Goal: Information Seeking & Learning: Find specific fact

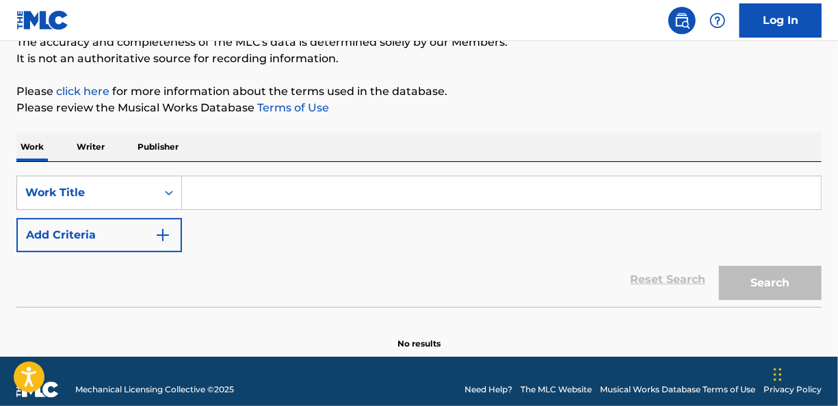
scroll to position [137, 0]
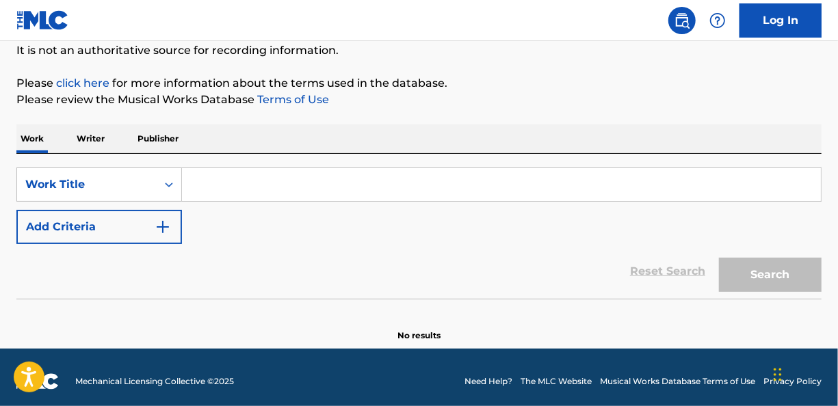
click at [216, 181] on input "Search Form" at bounding box center [501, 184] width 639 height 33
paste input "Forgiveness - K CAMP"
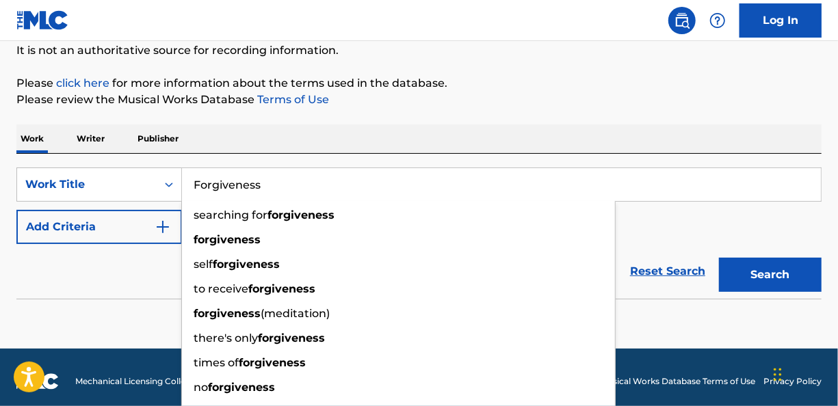
type input "Forgiveness"
click at [167, 228] on img "Search Form" at bounding box center [163, 227] width 16 height 16
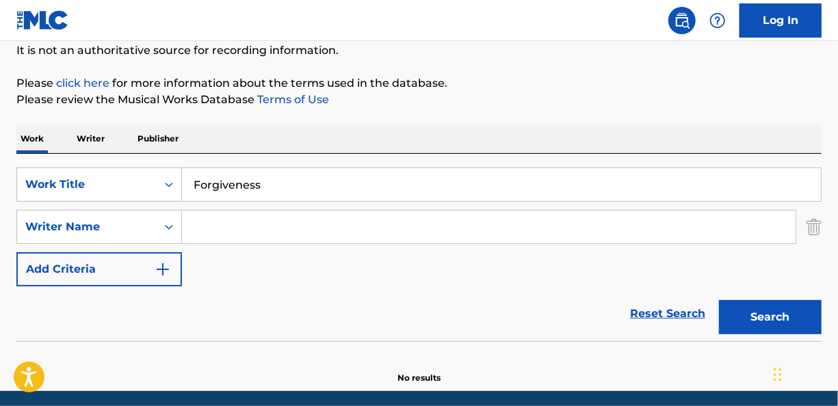
click at [243, 220] on input "Search Form" at bounding box center [488, 227] width 613 height 33
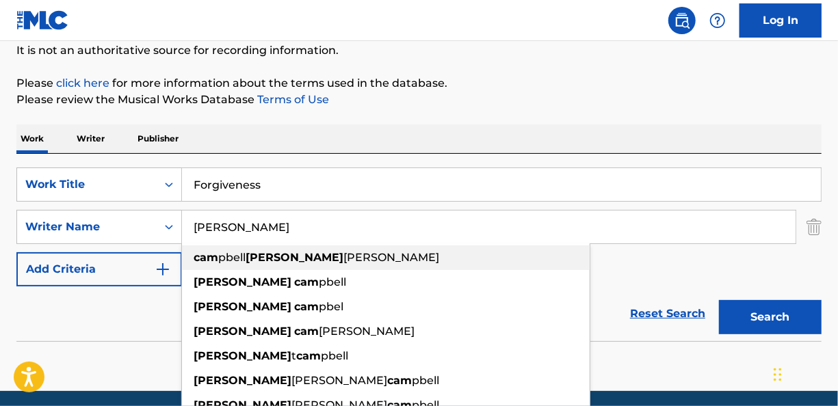
click at [263, 258] on strong "[PERSON_NAME]" at bounding box center [294, 257] width 98 height 13
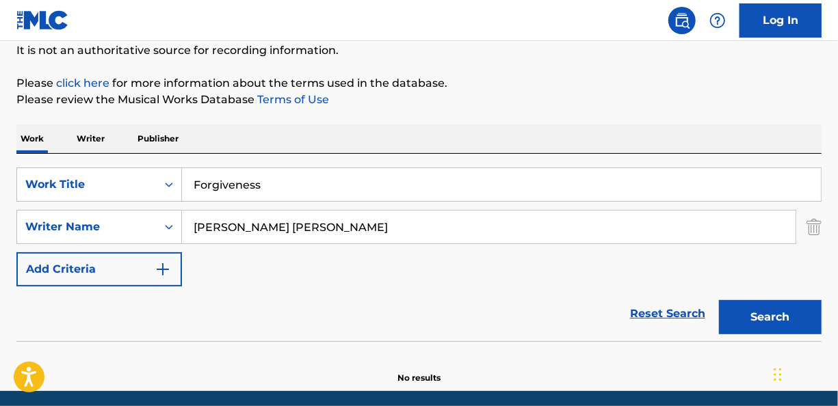
drag, startPoint x: 305, startPoint y: 228, endPoint x: 455, endPoint y: 232, distance: 150.5
click at [455, 232] on input "[PERSON_NAME] [PERSON_NAME]" at bounding box center [488, 227] width 613 height 33
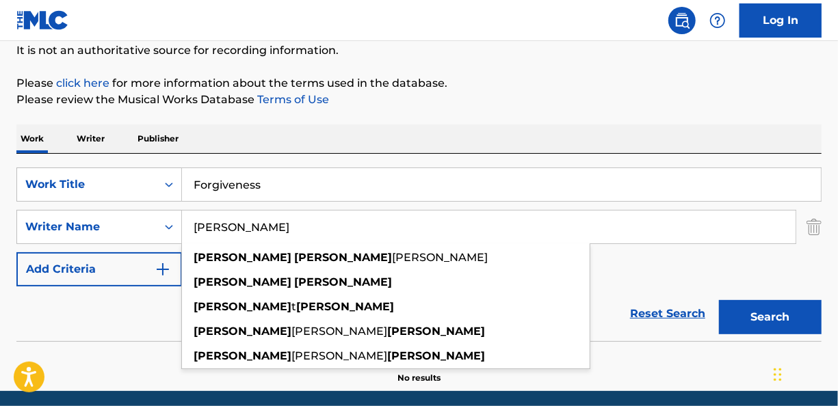
type input "[PERSON_NAME]"
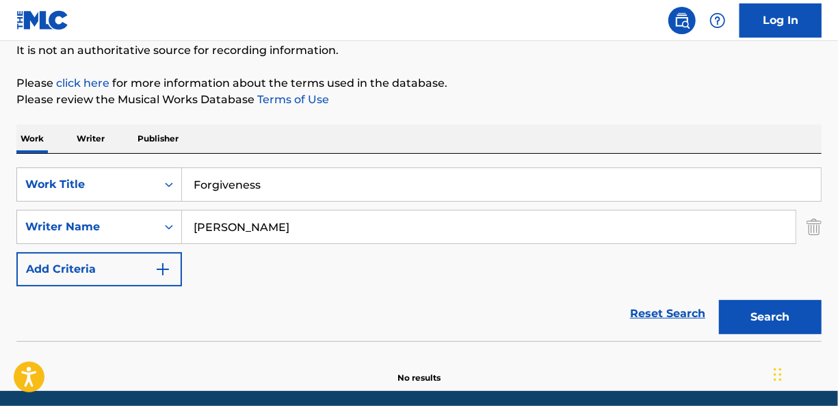
click at [766, 317] on button "Search" at bounding box center [770, 317] width 103 height 34
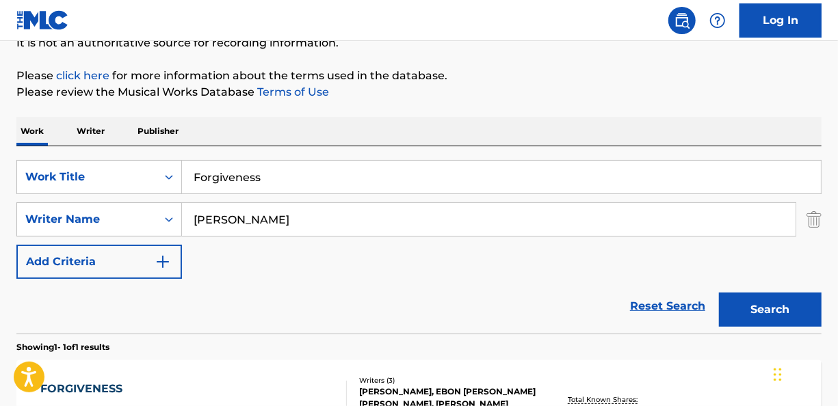
scroll to position [273, 0]
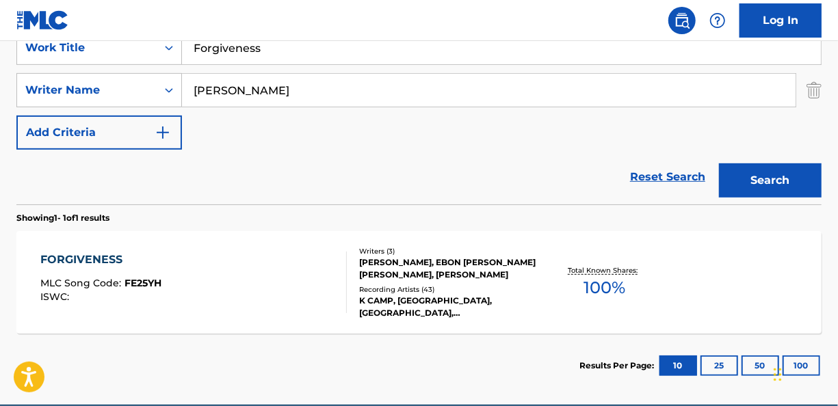
click at [395, 254] on div "Writers ( 3 )" at bounding box center [449, 251] width 178 height 10
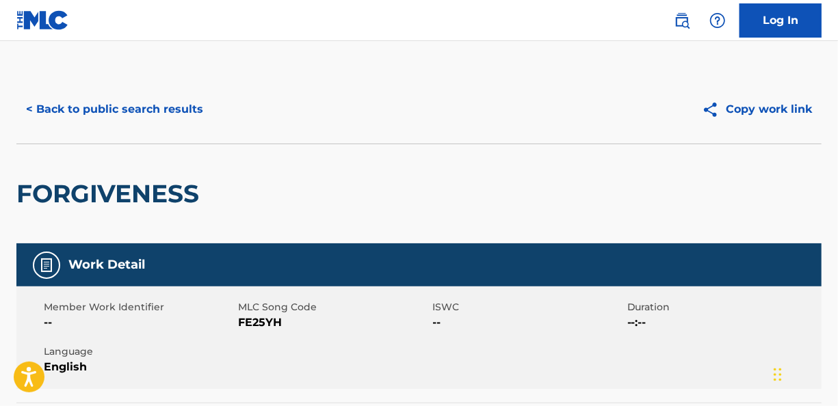
click at [174, 100] on button "< Back to public search results" at bounding box center [114, 109] width 196 height 34
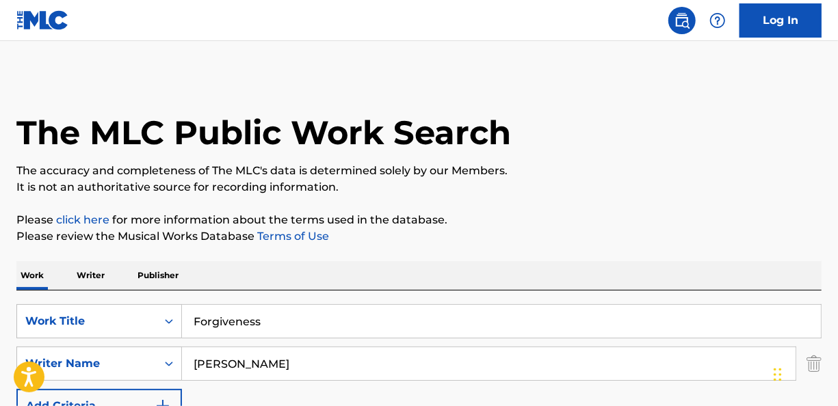
scroll to position [259, 0]
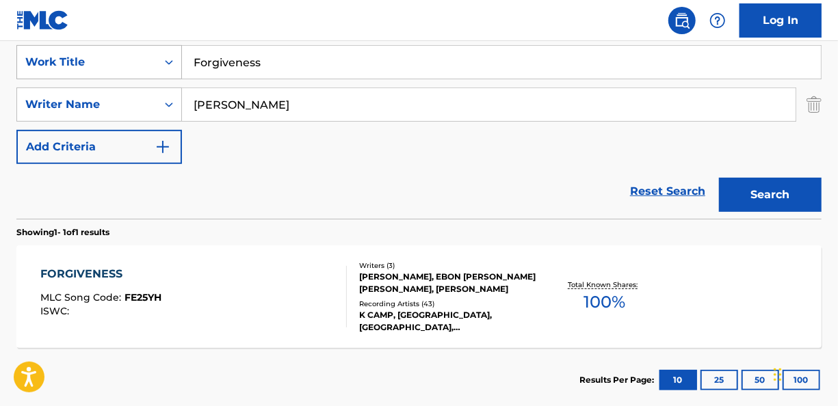
drag, startPoint x: 302, startPoint y: 68, endPoint x: 178, endPoint y: 62, distance: 124.6
click at [178, 62] on div "SearchWithCriteria871dbb69-8c00-49f4-b3ac-12ef3f05ed91 Work Title Forgiveness" at bounding box center [418, 62] width 805 height 34
type input "YES!"
click at [736, 181] on button "Search" at bounding box center [770, 195] width 103 height 34
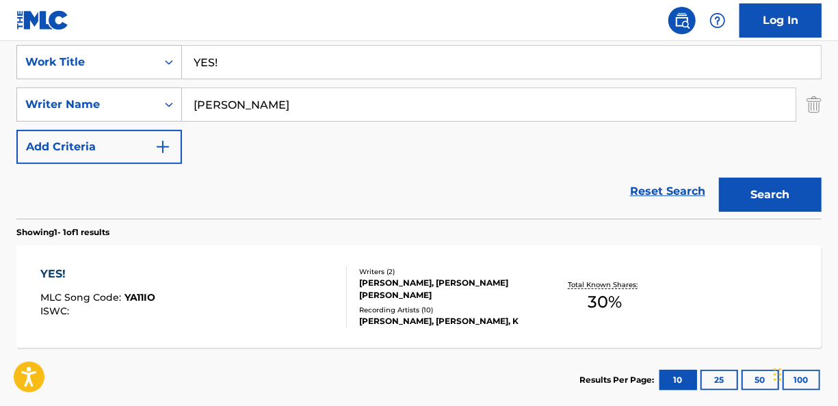
click at [69, 268] on div "YES!" at bounding box center [97, 274] width 115 height 16
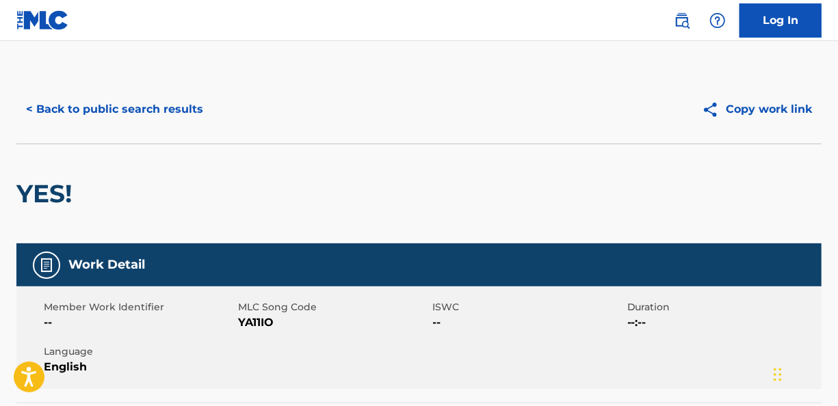
click at [171, 116] on button "< Back to public search results" at bounding box center [114, 109] width 196 height 34
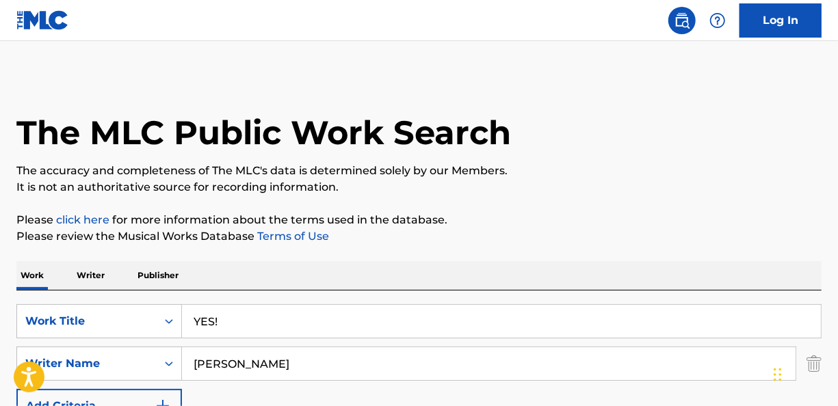
scroll to position [259, 0]
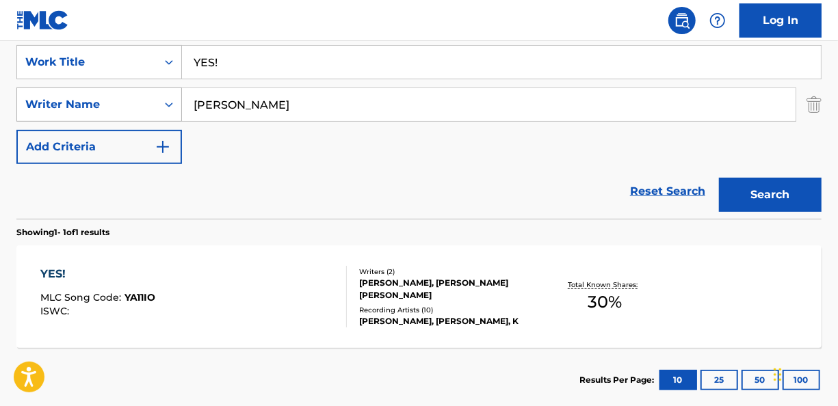
drag, startPoint x: 376, startPoint y: 96, endPoint x: 53, endPoint y: 99, distance: 323.4
click at [53, 99] on div "SearchWithCriteriaf7362cf5-03b6-49dc-a83f-fae7e0f64c12 Writer Name [PERSON_NAME]" at bounding box center [418, 105] width 805 height 34
drag, startPoint x: 291, startPoint y: 67, endPoint x: 110, endPoint y: 66, distance: 181.2
click at [110, 66] on div "SearchWithCriteria871dbb69-8c00-49f4-b3ac-12ef3f05ed91 Work Title YES!" at bounding box center [418, 62] width 805 height 34
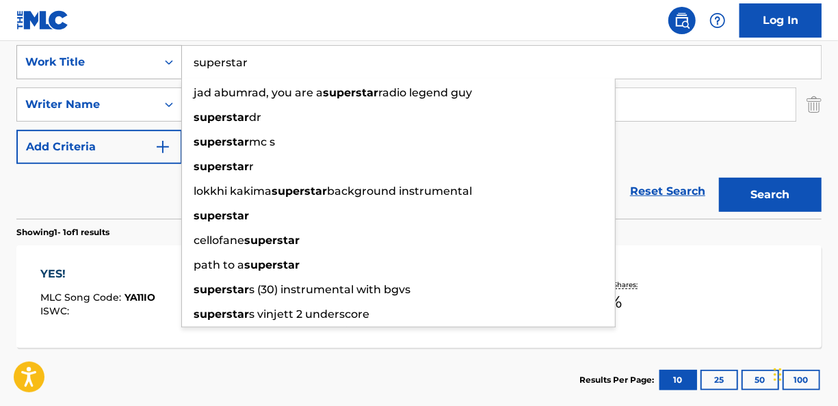
type input "superstar"
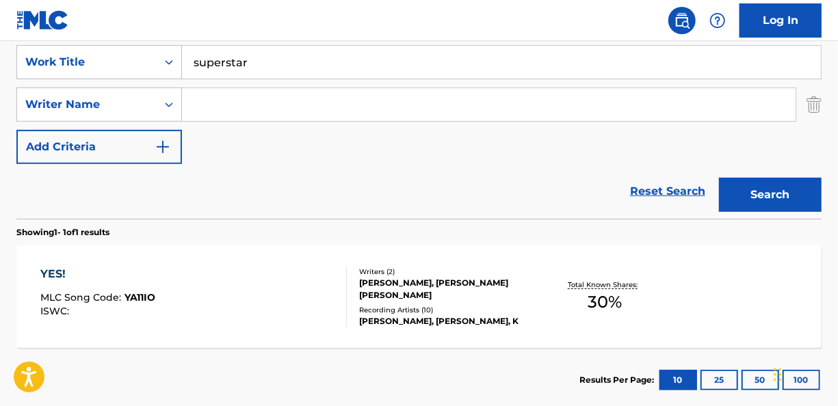
paste input "[PERSON_NAME]"
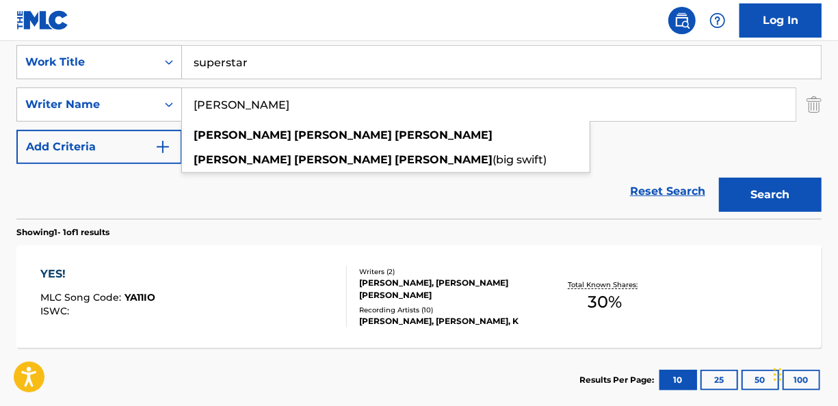
type input "[PERSON_NAME]"
click at [741, 191] on button "Search" at bounding box center [770, 195] width 103 height 34
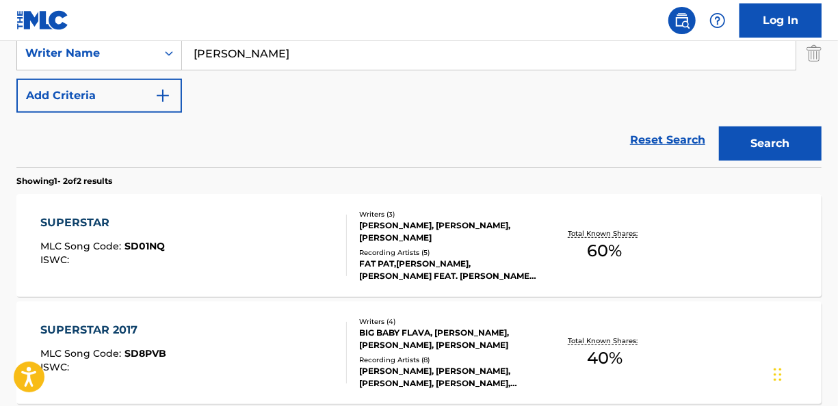
scroll to position [328, 0]
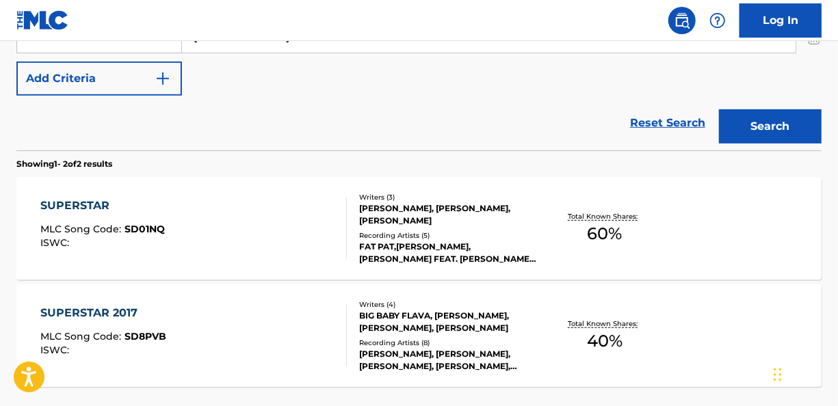
click at [286, 208] on div "SUPERSTAR MLC Song Code : SD01NQ ISWC :" at bounding box center [193, 229] width 306 height 62
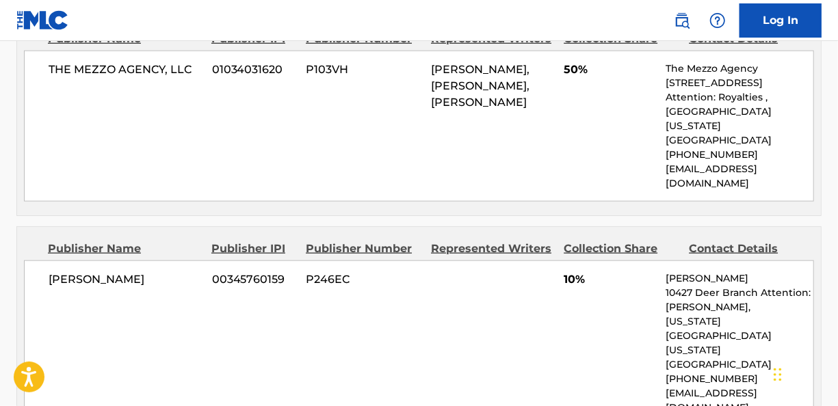
scroll to position [684, 0]
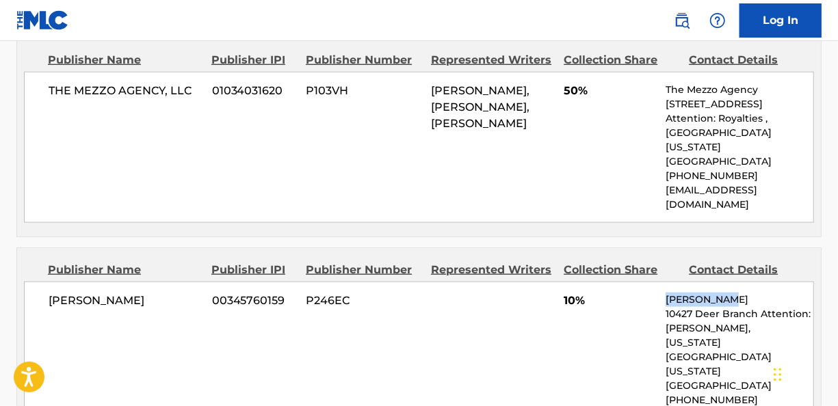
drag, startPoint x: 715, startPoint y: 268, endPoint x: 665, endPoint y: 269, distance: 50.6
click at [665, 282] on div "[PERSON_NAME] 00345760159 P246EC 10% [PERSON_NAME] 10427 Deer Branch Attention:…" at bounding box center [419, 364] width 790 height 165
copy p "[PERSON_NAME]"
click at [358, 189] on div "THE MEZZO AGENCY, LLC 01034031620 P103VH [PERSON_NAME], [PERSON_NAME], [PERSON_…" at bounding box center [419, 147] width 790 height 151
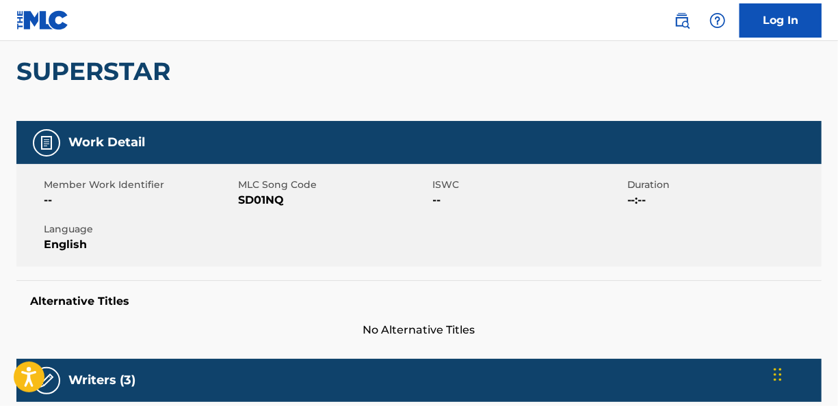
scroll to position [0, 0]
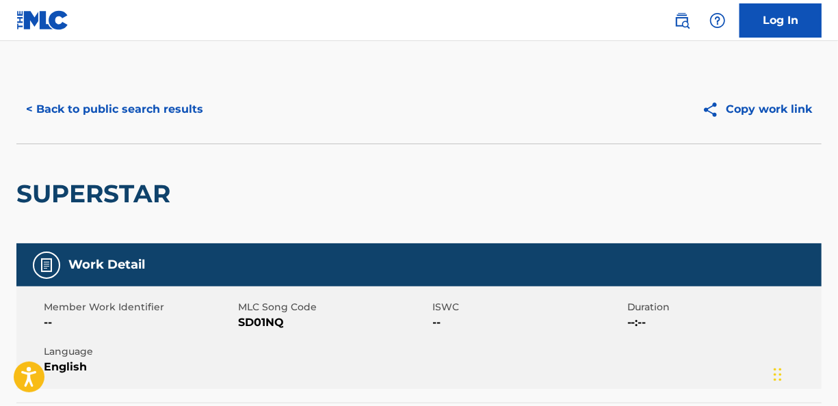
click at [161, 108] on button "< Back to public search results" at bounding box center [114, 109] width 196 height 34
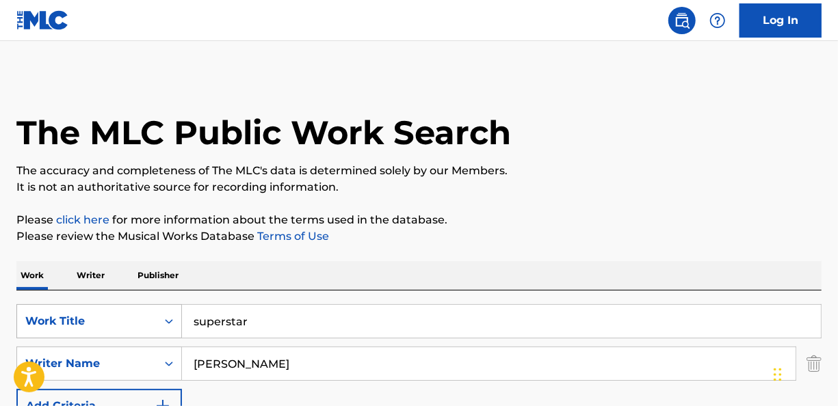
drag, startPoint x: 283, startPoint y: 321, endPoint x: 148, endPoint y: 305, distance: 136.4
click at [153, 307] on div "SearchWithCriteria871dbb69-8c00-49f4-b3ac-12ef3f05ed91 Work Title superstar" at bounding box center [418, 321] width 805 height 34
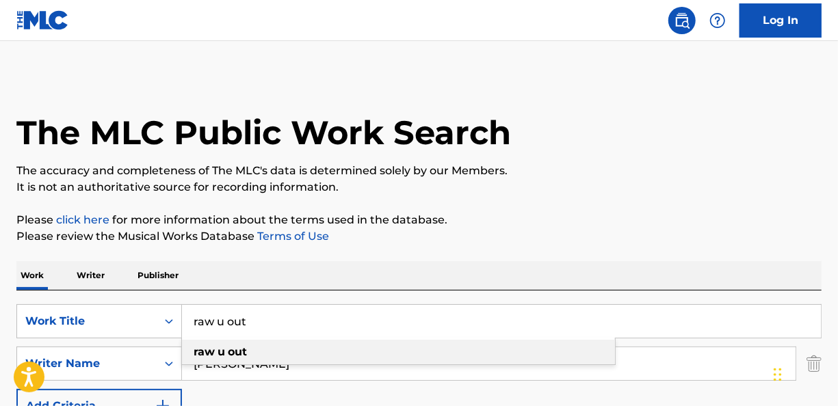
click at [253, 358] on div "raw u out" at bounding box center [398, 352] width 433 height 25
type input "raw u out"
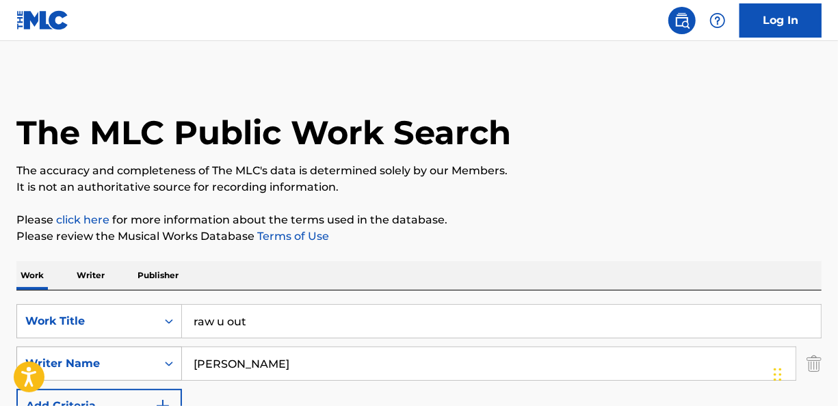
drag, startPoint x: 354, startPoint y: 360, endPoint x: 88, endPoint y: 358, distance: 266.7
click at [88, 358] on div "SearchWithCriteriaf7362cf5-03b6-49dc-a83f-fae7e0f64c12 Writer Name [PERSON_NAME]" at bounding box center [418, 364] width 805 height 34
type input "[PERSON_NAME]"
click at [294, 395] on strong "gates" at bounding box center [310, 394] width 32 height 13
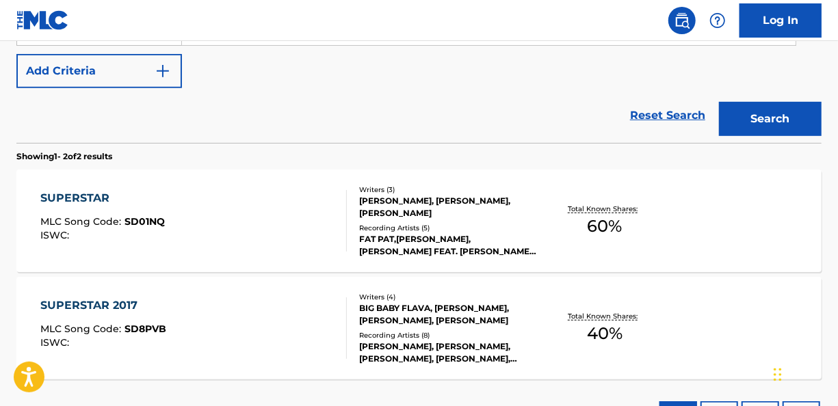
scroll to position [342, 0]
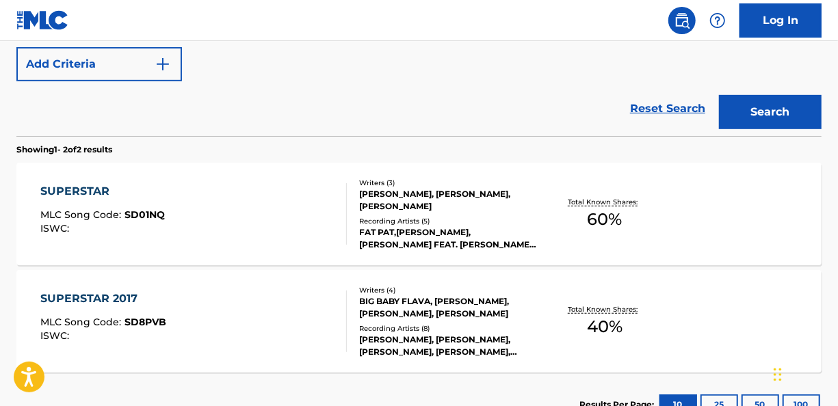
click at [799, 116] on button "Search" at bounding box center [770, 112] width 103 height 34
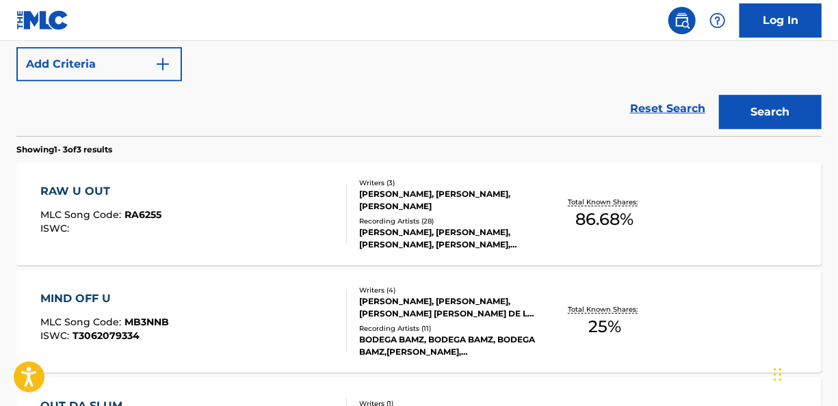
click at [394, 186] on div "Writers ( 3 )" at bounding box center [449, 183] width 178 height 10
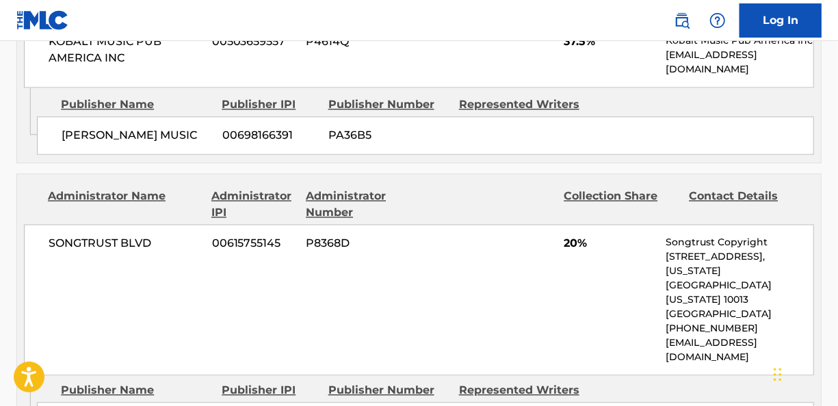
scroll to position [1436, 0]
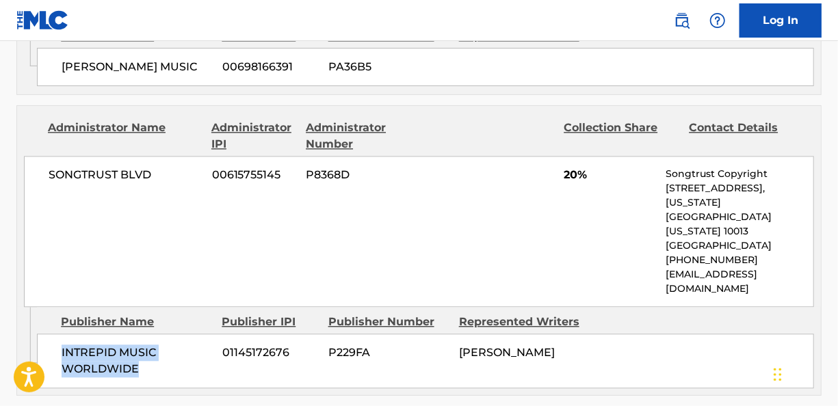
drag, startPoint x: 167, startPoint y: 323, endPoint x: 52, endPoint y: 296, distance: 118.1
click at [52, 334] on div "INTREPID MUSIC WORLDWIDE 01145172676 P229FA [PERSON_NAME]" at bounding box center [425, 361] width 777 height 55
click at [556, 345] on div "[PERSON_NAME]" at bounding box center [519, 353] width 120 height 16
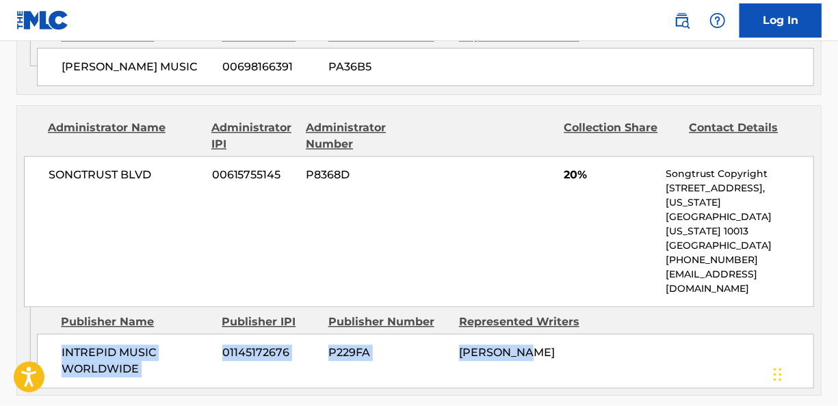
drag, startPoint x: 555, startPoint y: 304, endPoint x: 62, endPoint y: 301, distance: 493.0
click at [62, 334] on div "INTREPID MUSIC WORLDWIDE 01145172676 P229FA [PERSON_NAME]" at bounding box center [425, 361] width 777 height 55
copy div "INTREPID MUSIC WORLDWIDE 01145172676 P229FA [PERSON_NAME]"
